Goal: Information Seeking & Learning: Learn about a topic

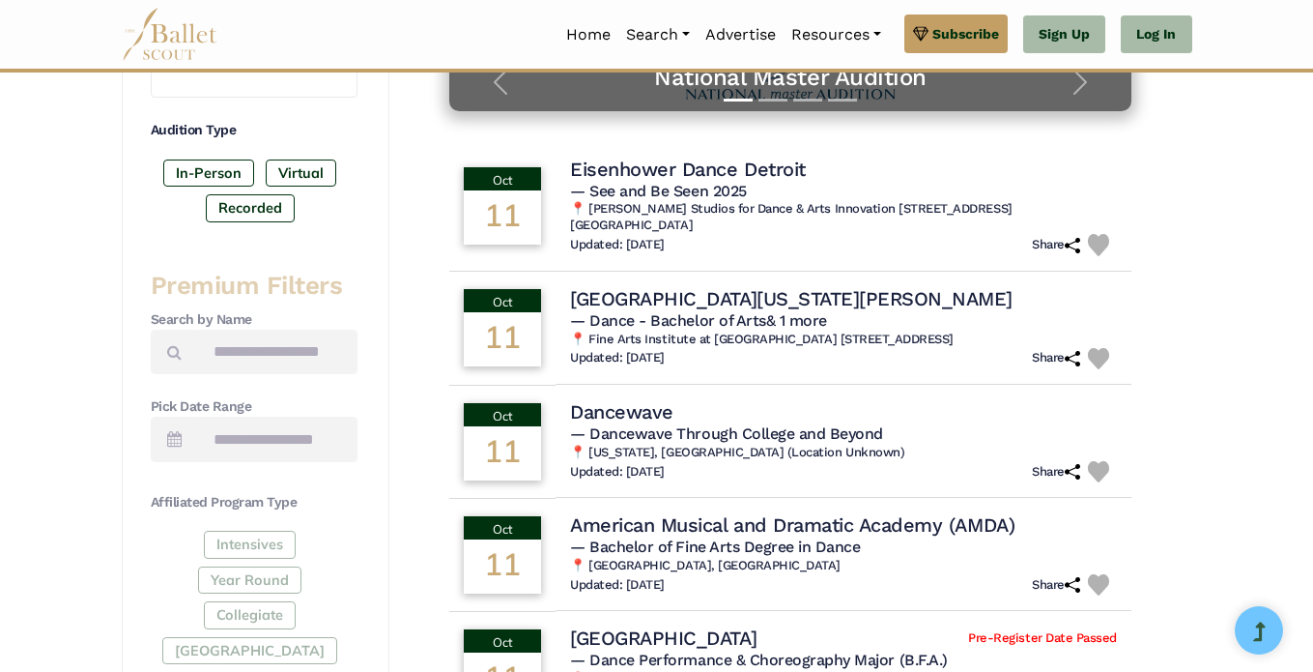
scroll to position [511, 0]
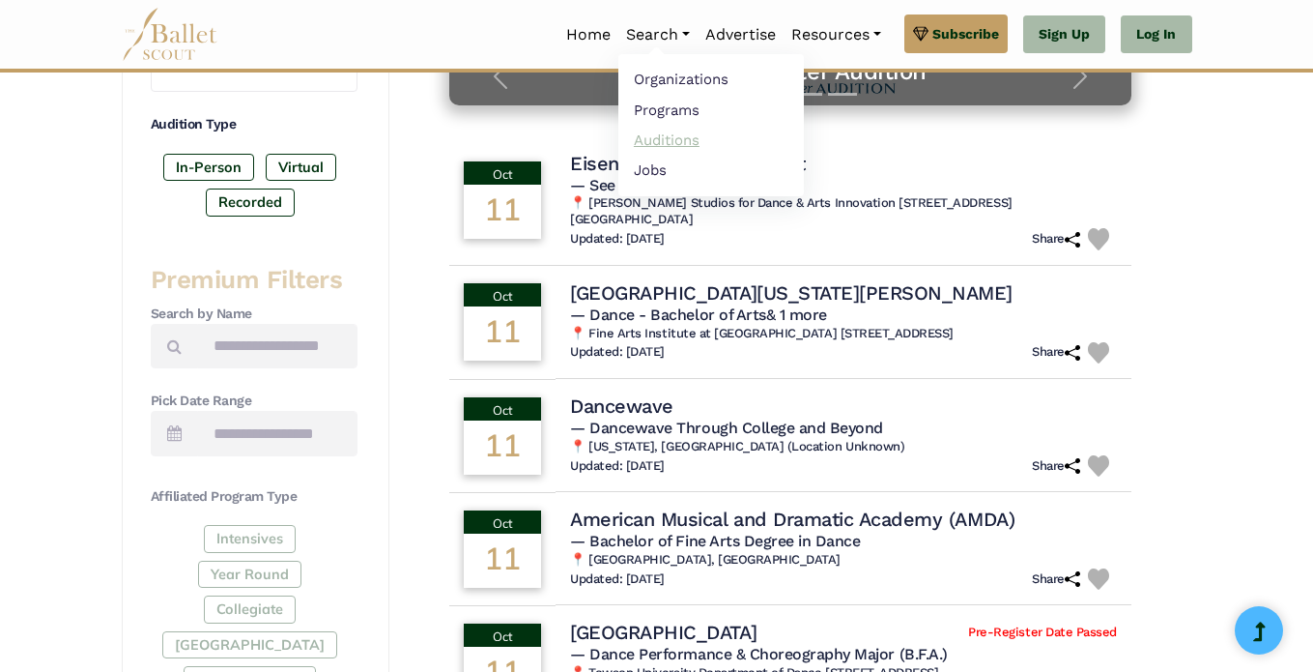
click at [650, 138] on link "Auditions" at bounding box center [711, 140] width 186 height 30
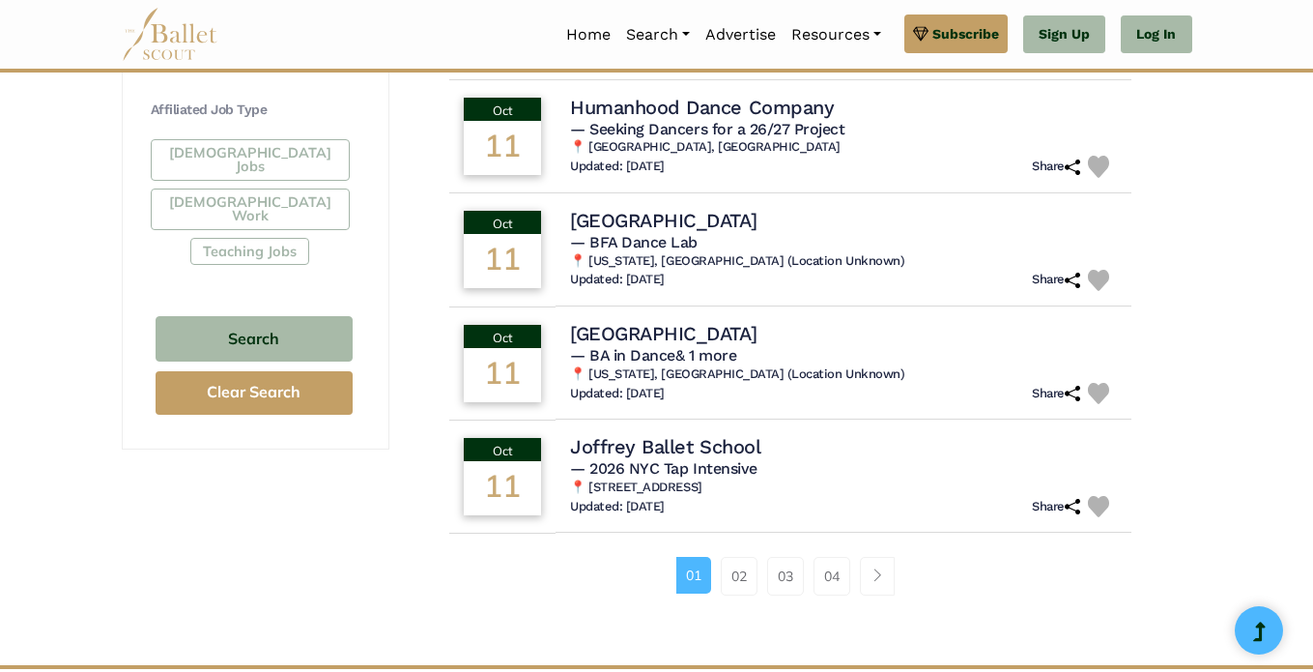
scroll to position [1165, 0]
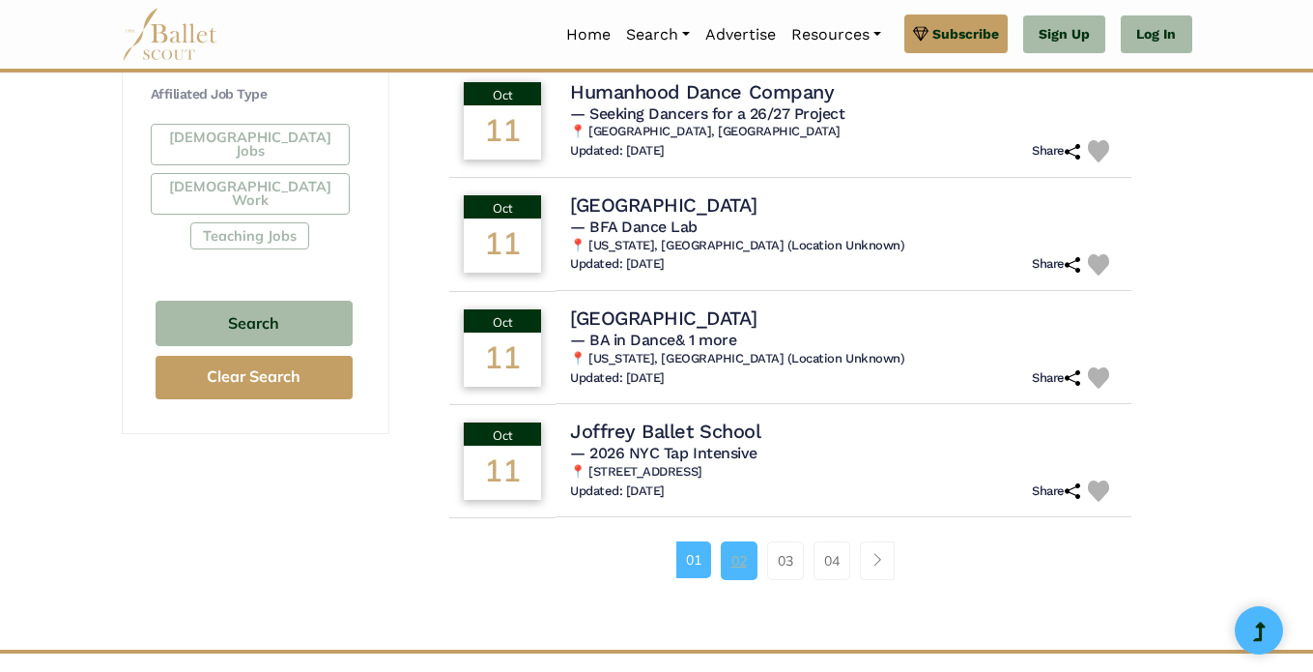
click at [723, 553] on link "02" at bounding box center [739, 560] width 37 height 39
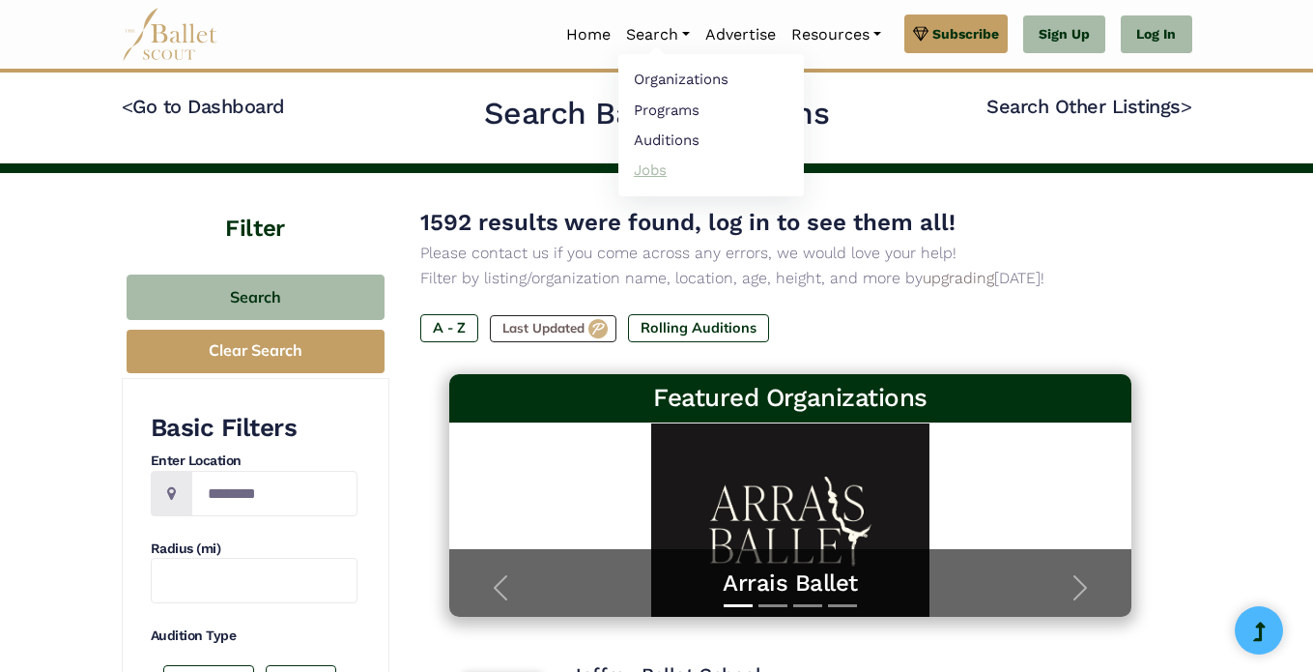
click at [647, 161] on link "Jobs" at bounding box center [711, 170] width 186 height 30
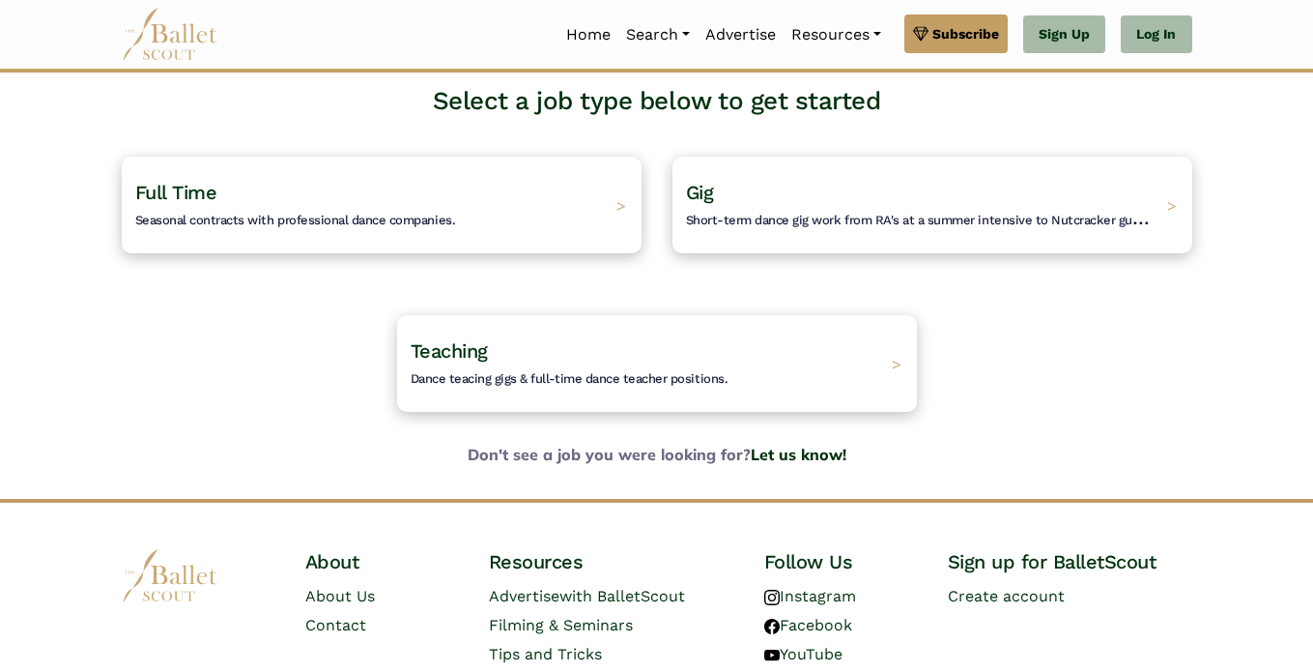
scroll to position [129, 0]
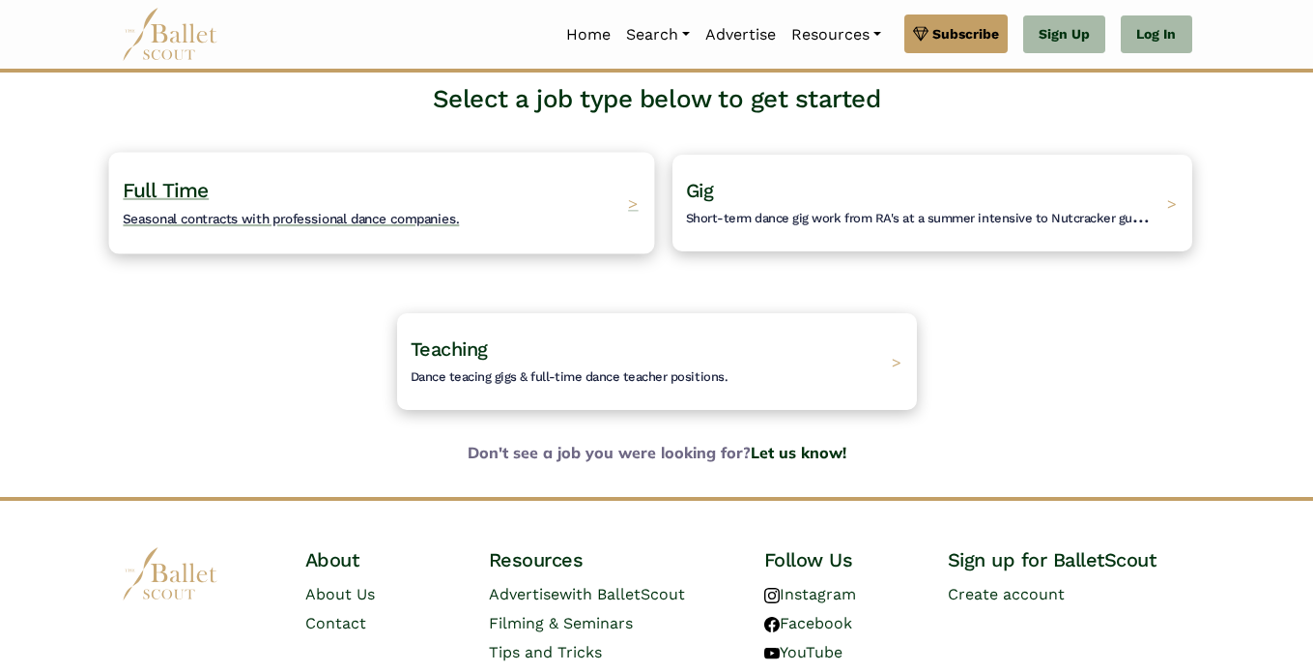
click at [528, 196] on div "Full Time Seasonal contracts with professional dance companies. >" at bounding box center [381, 202] width 546 height 101
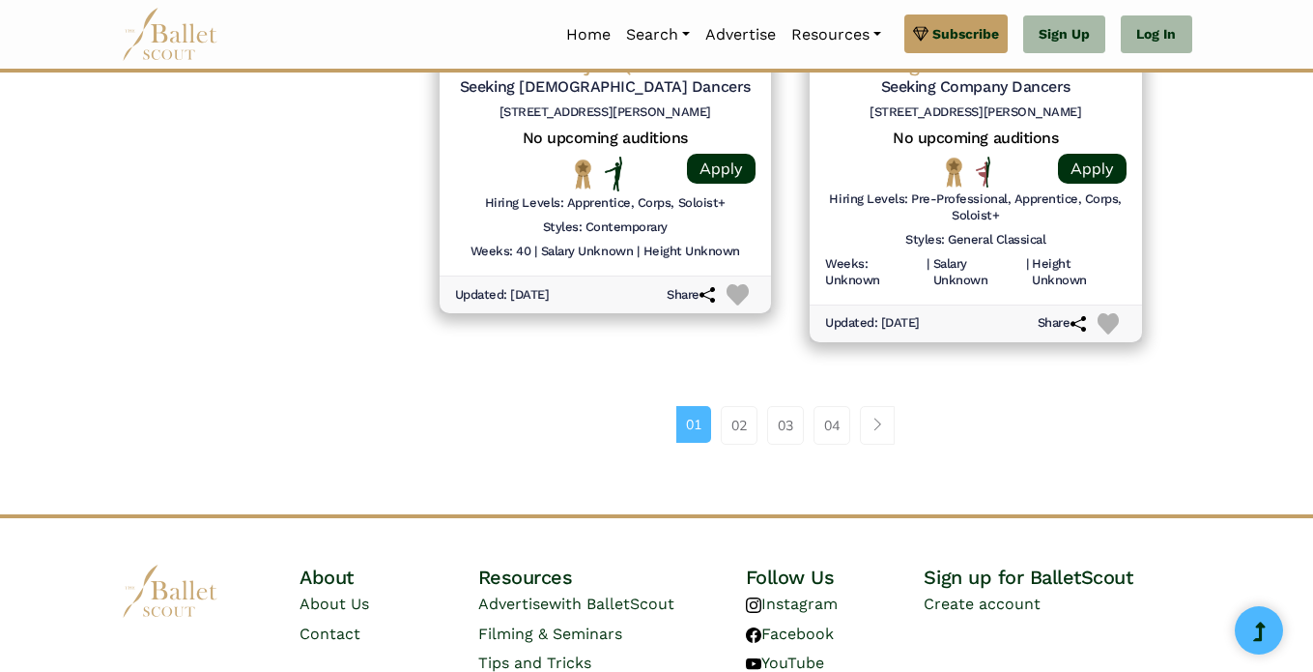
scroll to position [2913, 0]
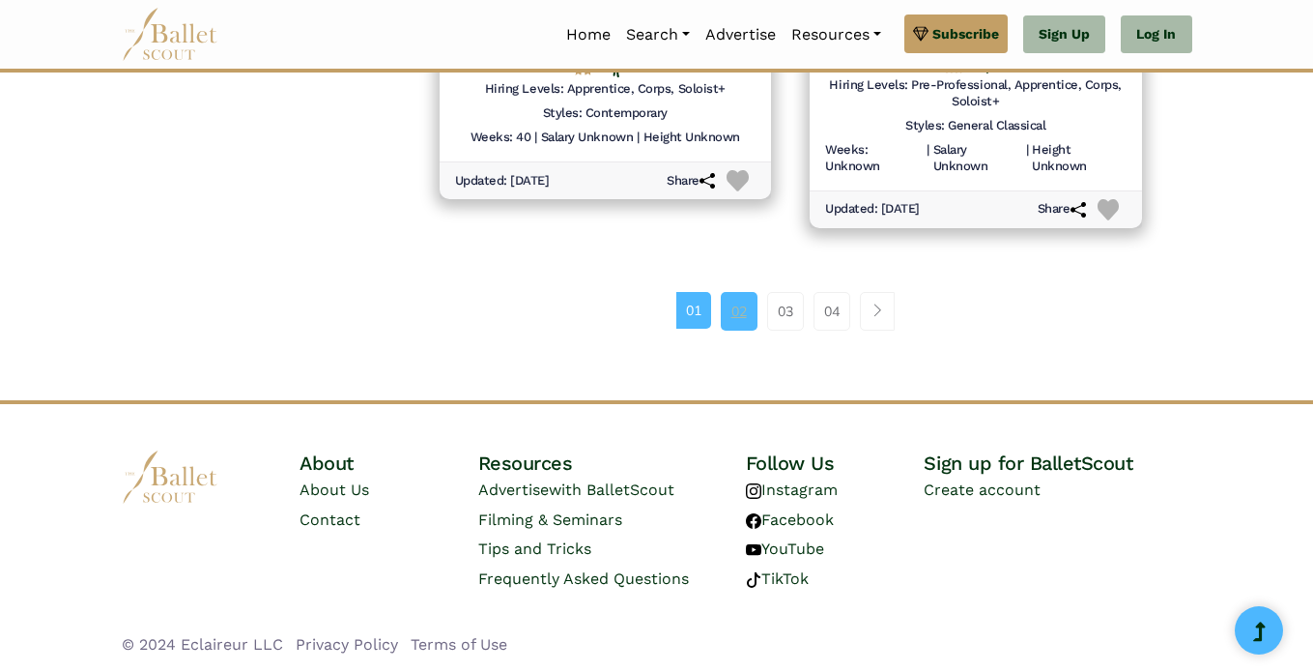
click at [747, 301] on link "02" at bounding box center [739, 311] width 37 height 39
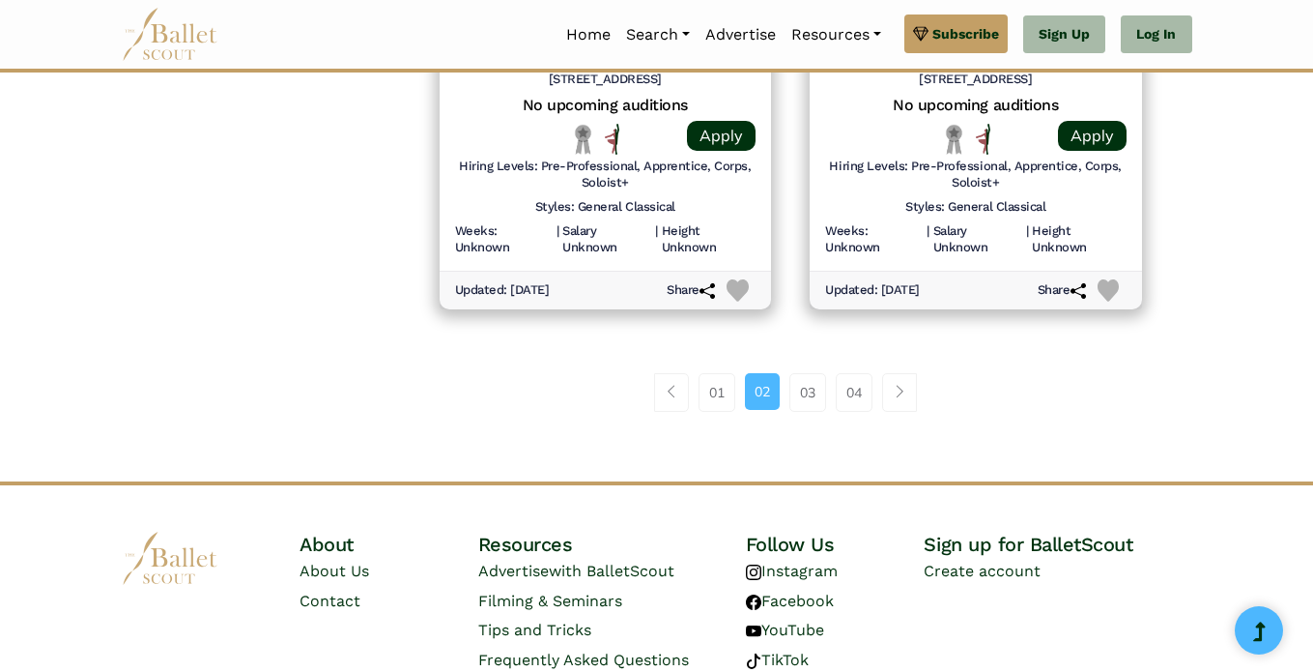
scroll to position [2896, 0]
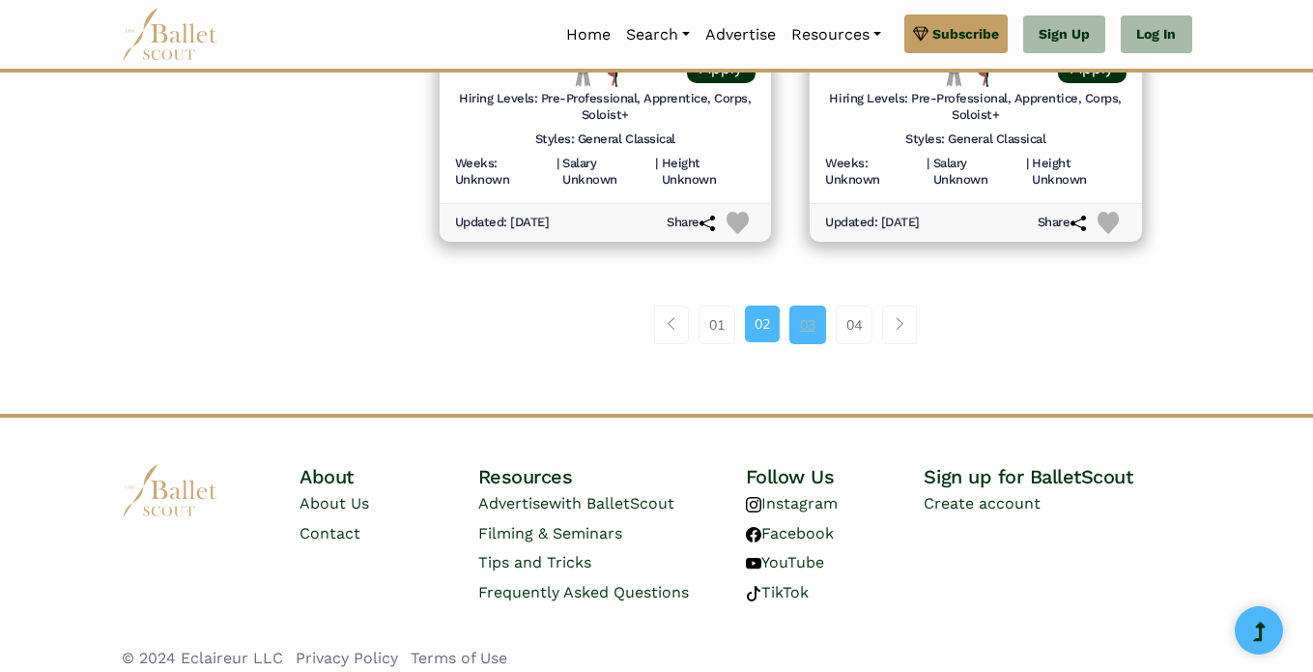
click at [806, 321] on link "03" at bounding box center [807, 324] width 37 height 39
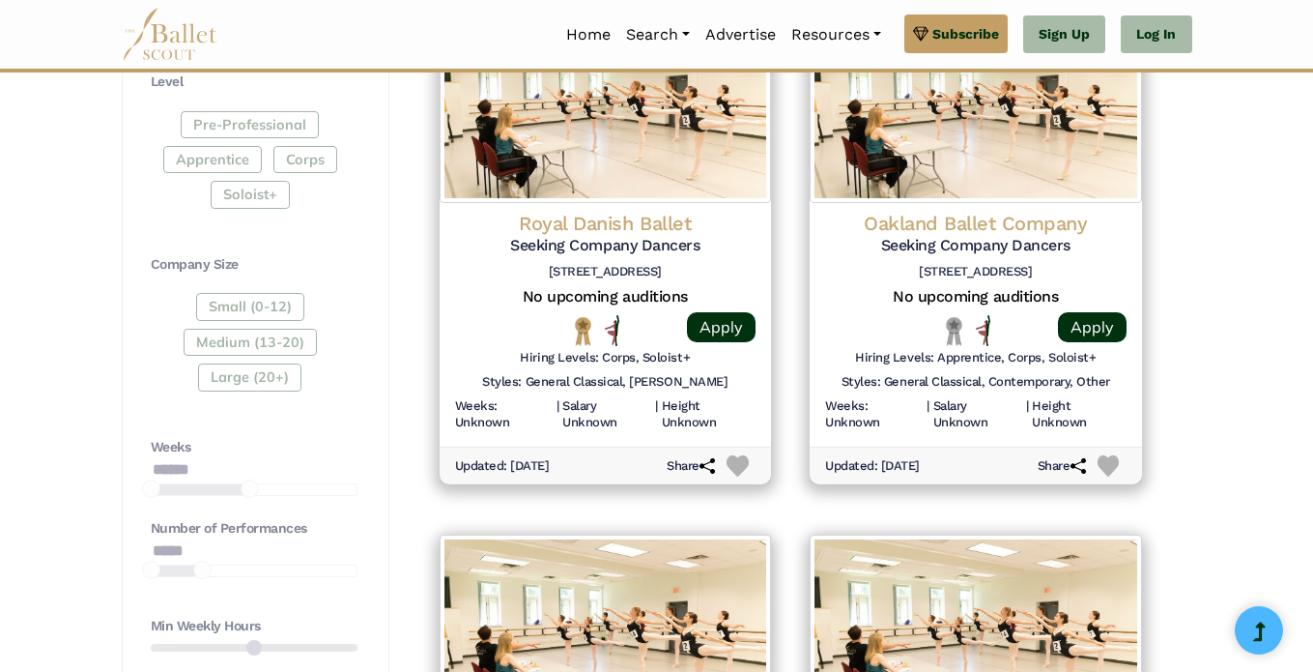
scroll to position [463, 0]
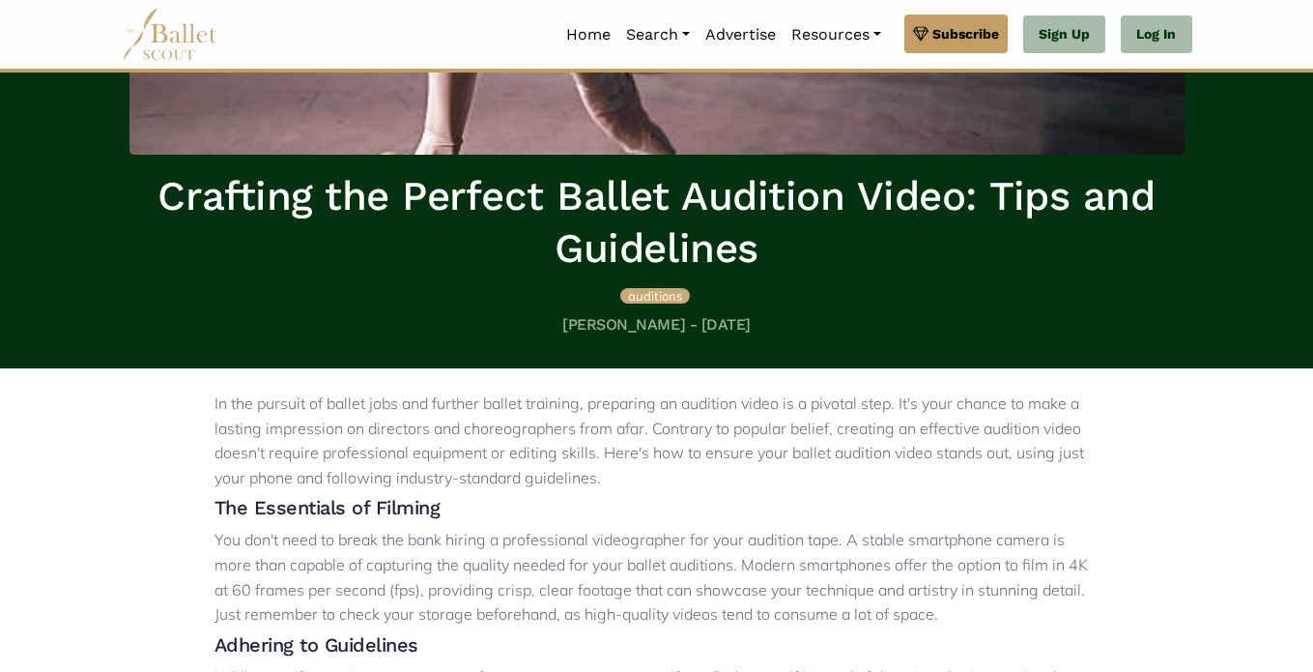
scroll to position [140, 0]
